Goal: Task Accomplishment & Management: Use online tool/utility

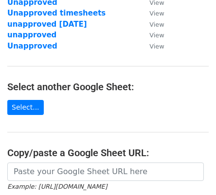
scroll to position [146, 0]
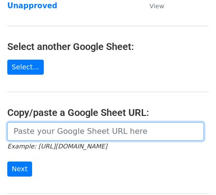
click at [19, 130] on input "url" at bounding box center [105, 131] width 196 height 18
paste input "https://docs.google.com/spreadsheets/d/1GFypwTcjWg6_HaGqhxwFYab7Sp-xq9LeUjPWX9R…"
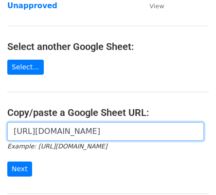
scroll to position [0, 209]
type input "https://docs.google.com/spreadsheets/d/1GFypwTcjWg6_HaGqhxwFYab7Sp-xq9LeUjPWX9R…"
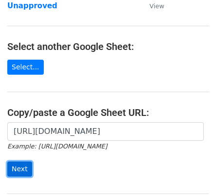
scroll to position [0, 0]
click at [18, 170] on input "Next" at bounding box center [19, 169] width 25 height 15
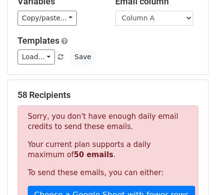
scroll to position [97, 0]
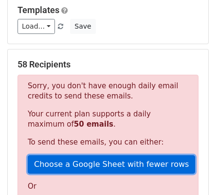
click at [59, 167] on link "Choose a Google Sheet with fewer rows" at bounding box center [111, 164] width 167 height 18
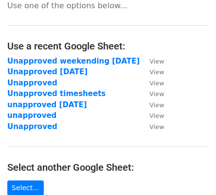
scroll to position [49, 0]
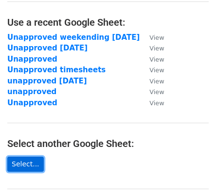
click at [25, 165] on link "Select..." at bounding box center [25, 164] width 36 height 15
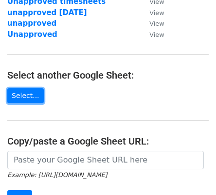
scroll to position [121, 0]
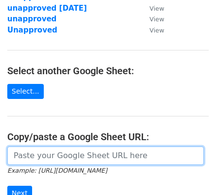
click at [16, 156] on input "url" at bounding box center [105, 156] width 196 height 18
paste input "[URL][DOMAIN_NAME]"
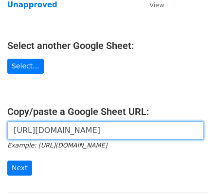
scroll to position [170, 0]
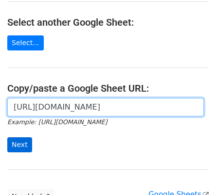
type input "[URL][DOMAIN_NAME]"
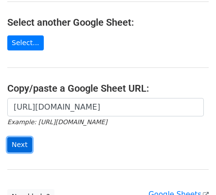
scroll to position [0, 0]
click at [19, 143] on input "Next" at bounding box center [19, 144] width 25 height 15
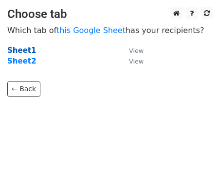
click at [19, 52] on strong "Sheet1" at bounding box center [21, 50] width 29 height 9
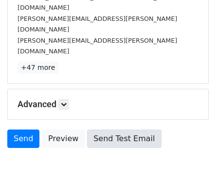
scroll to position [182, 0]
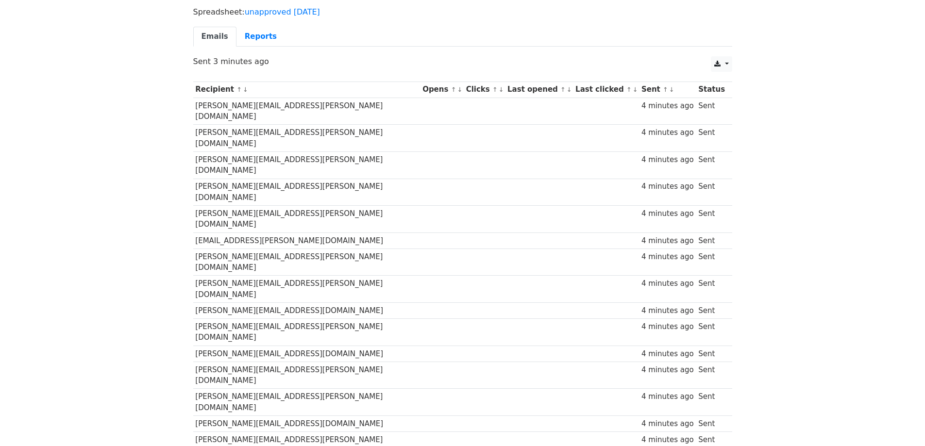
scroll to position [97, 0]
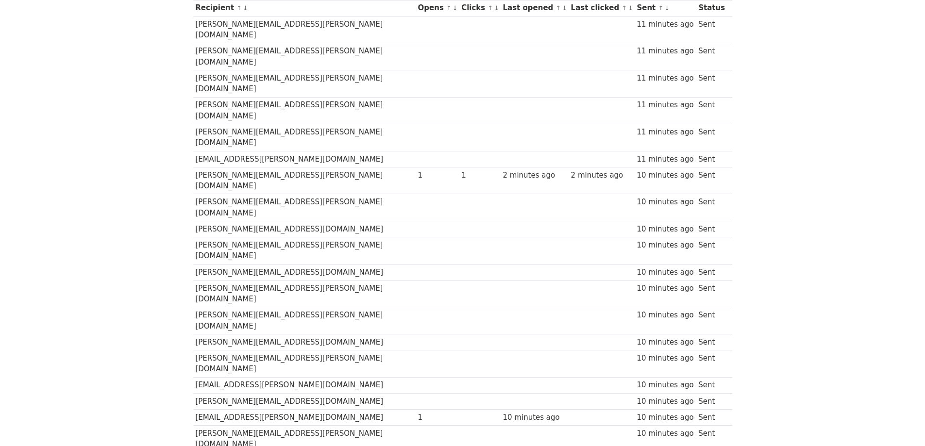
scroll to position [194, 0]
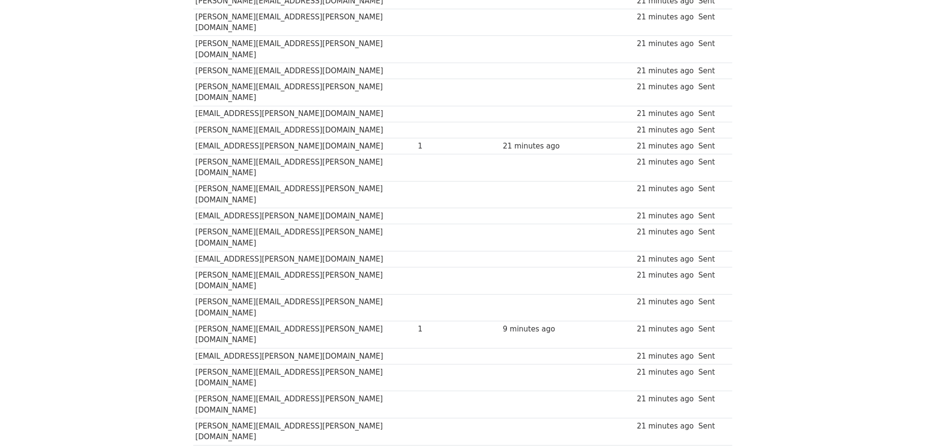
scroll to position [427, 0]
